Goal: Find specific page/section: Find specific page/section

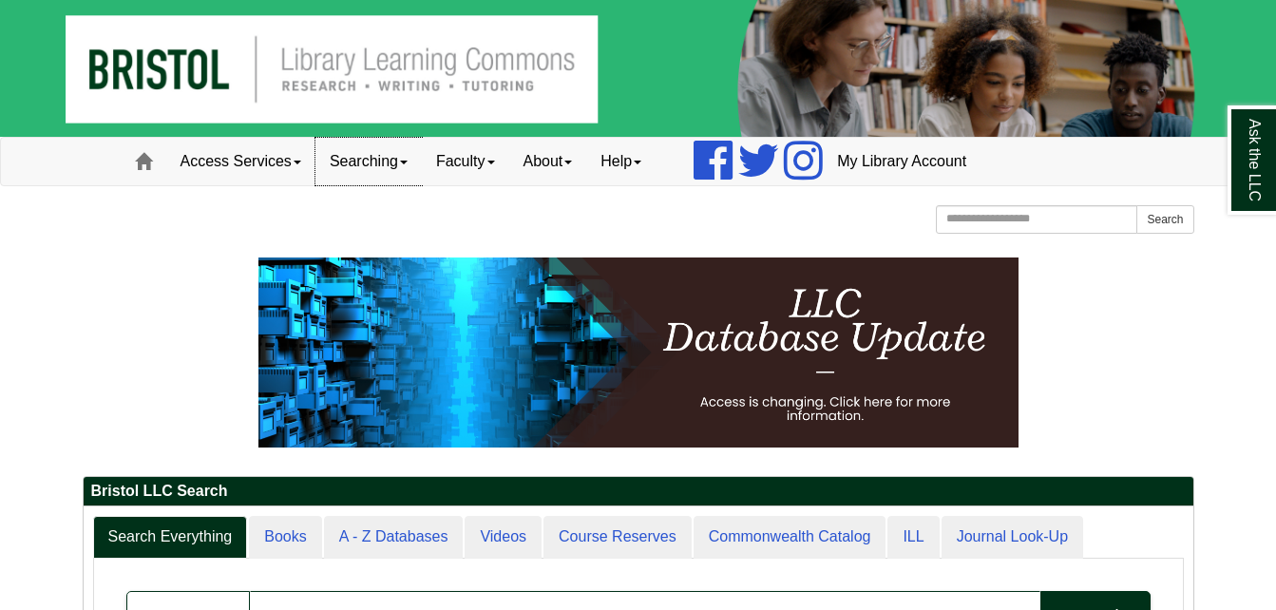
click at [408, 163] on span at bounding box center [404, 163] width 8 height 4
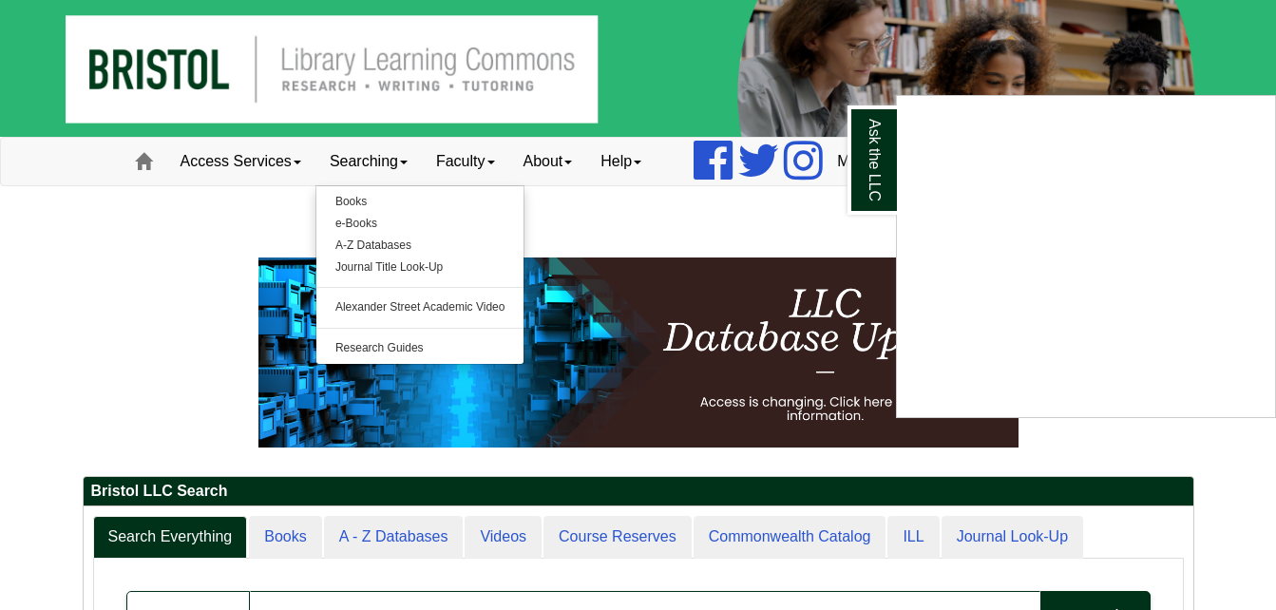
click at [593, 209] on div "Ask the LLC" at bounding box center [638, 305] width 1276 height 610
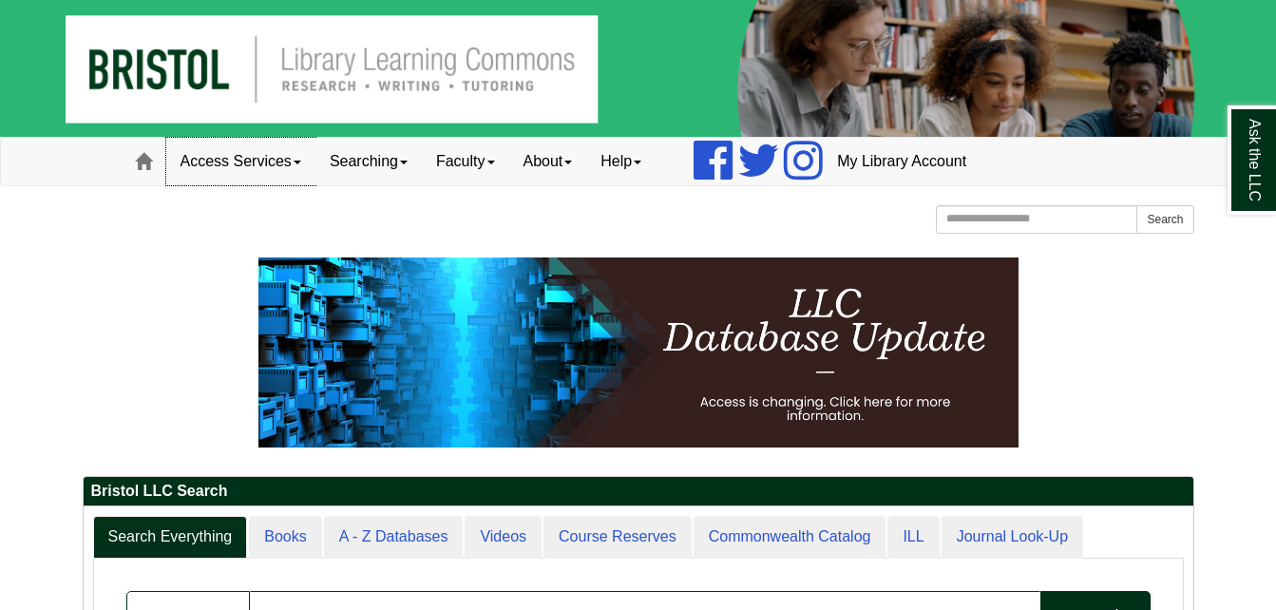
click at [300, 162] on span at bounding box center [298, 163] width 8 height 4
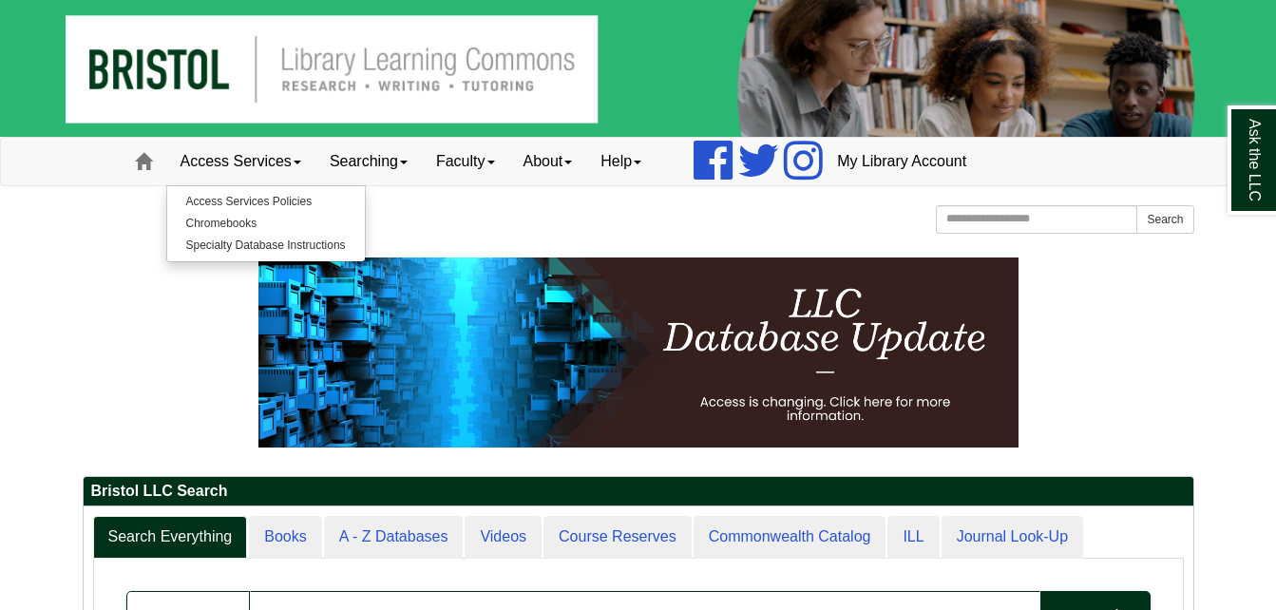
click at [440, 219] on div "[GEOGRAPHIC_DATA] [GEOGRAPHIC_DATA] Learning Commons Homepage Homepage Home Sea…" at bounding box center [639, 221] width 1112 height 33
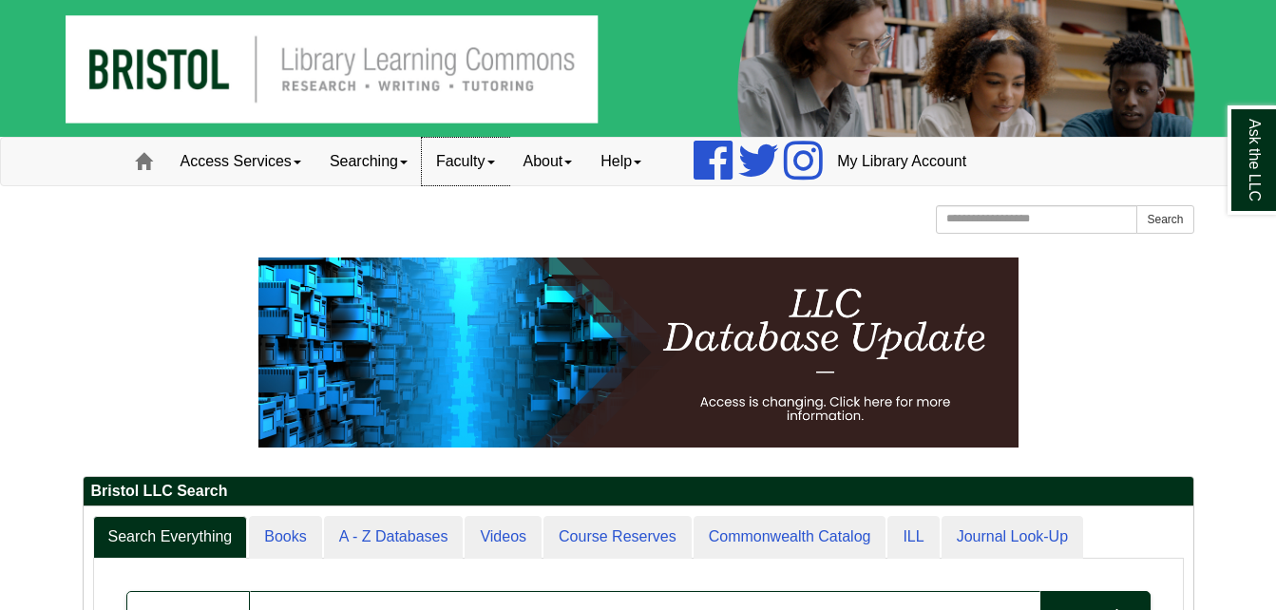
click at [497, 163] on link "Faculty" at bounding box center [465, 162] width 87 height 48
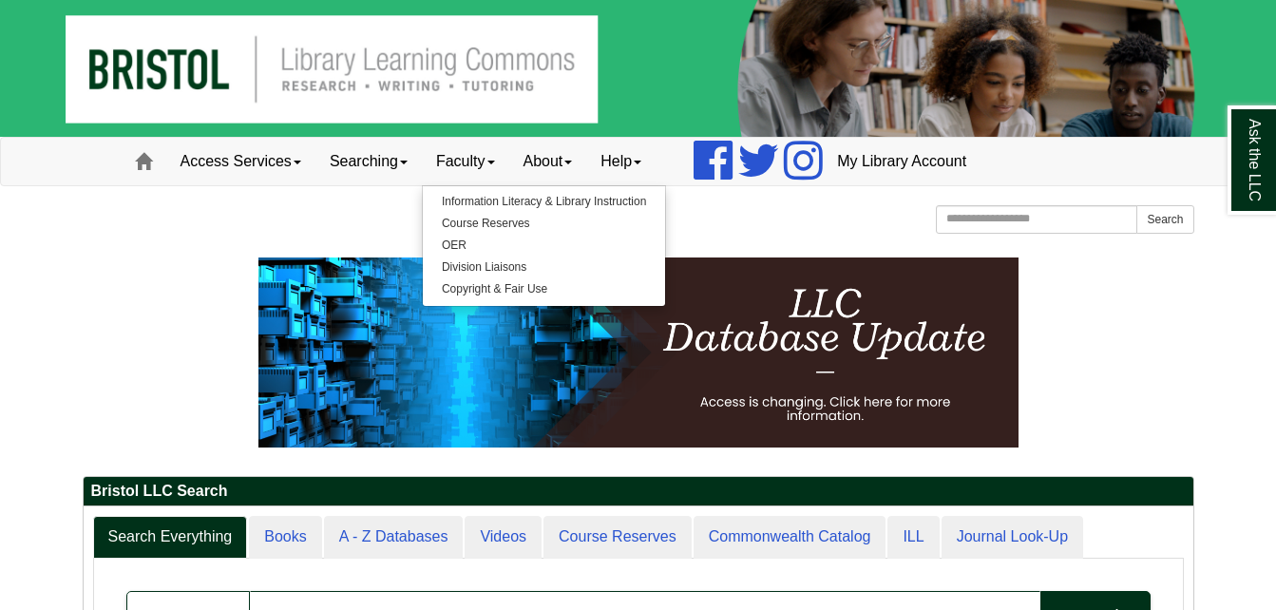
click at [403, 214] on div "[GEOGRAPHIC_DATA] [GEOGRAPHIC_DATA] Learning Commons Homepage Homepage Home Sea…" at bounding box center [639, 221] width 1112 height 33
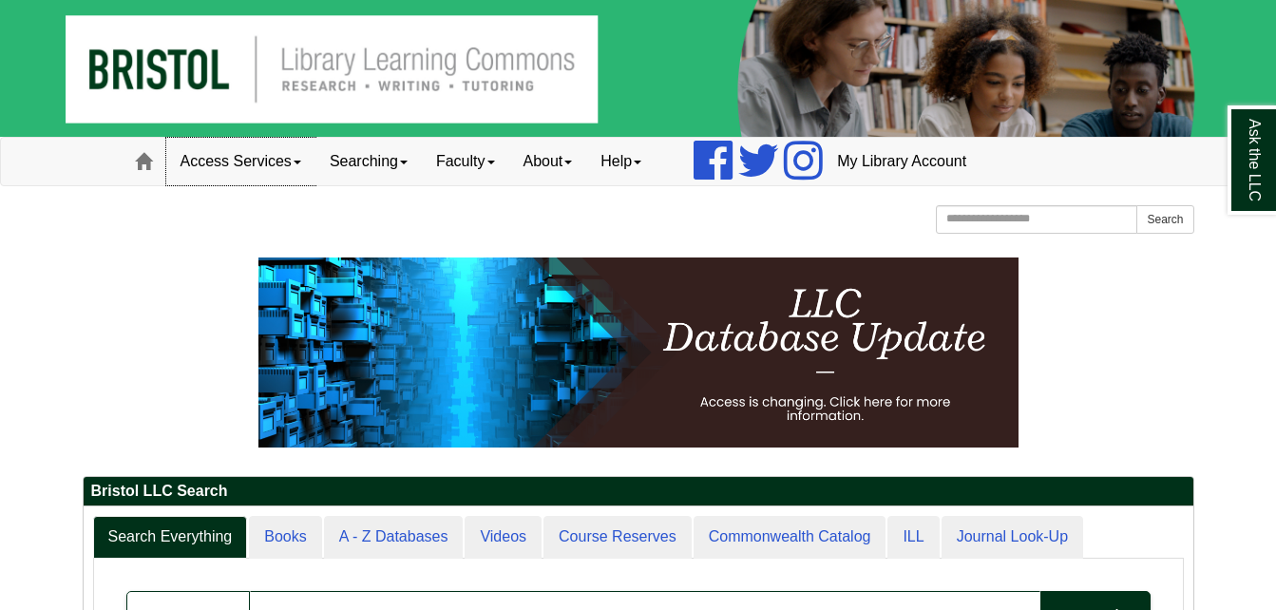
click at [301, 163] on span at bounding box center [298, 163] width 8 height 4
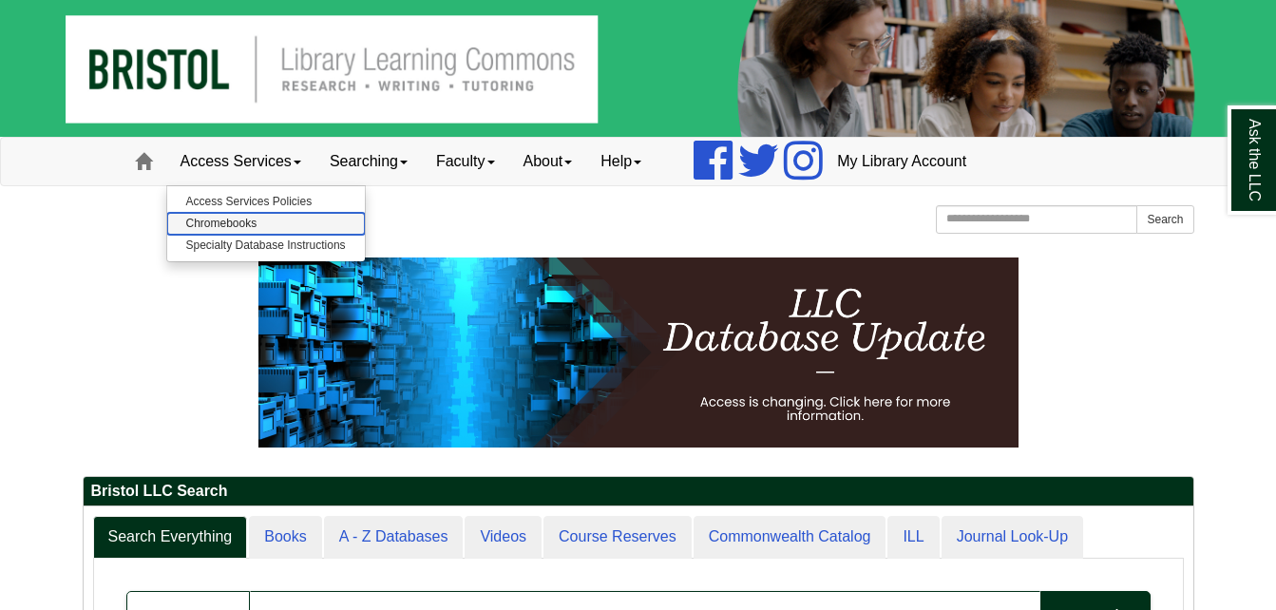
click at [241, 226] on link "Chromebooks" at bounding box center [266, 224] width 198 height 22
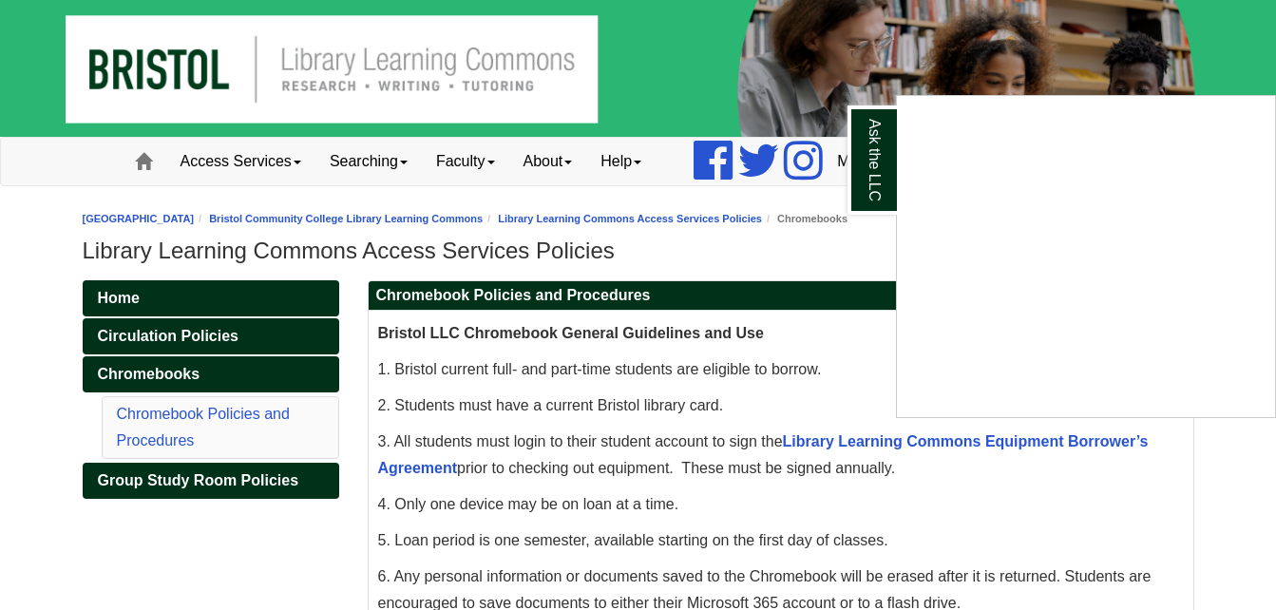
click at [501, 162] on div "Ask the LLC" at bounding box center [638, 305] width 1276 height 610
